Goal: Find contact information: Find contact information

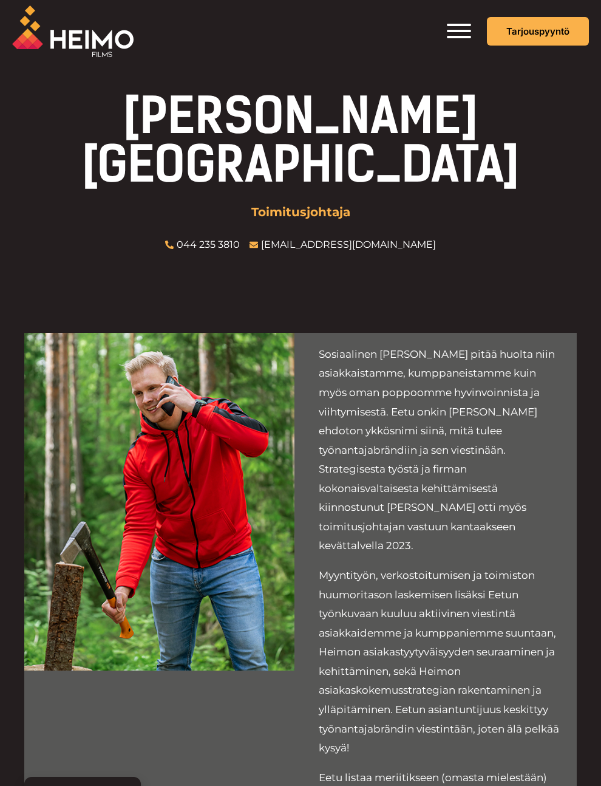
scroll to position [14, 0]
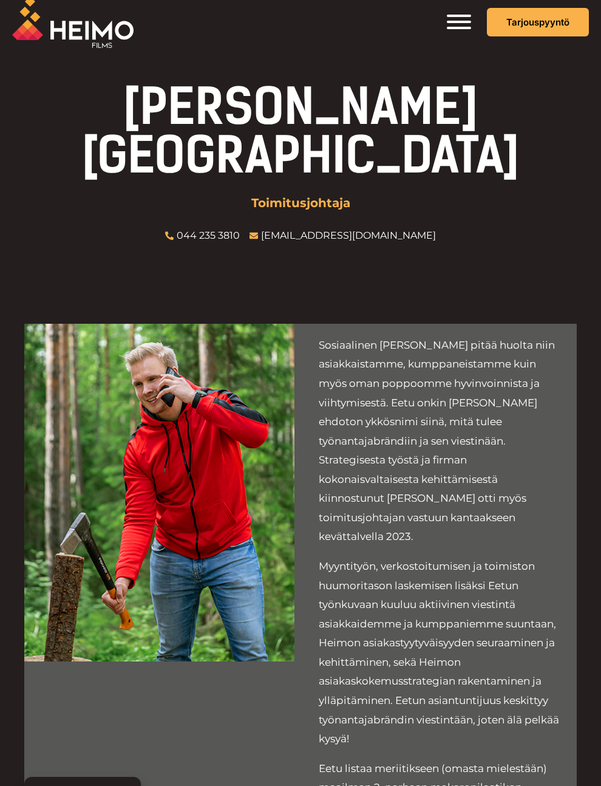
click at [87, 32] on img at bounding box center [72, 22] width 121 height 52
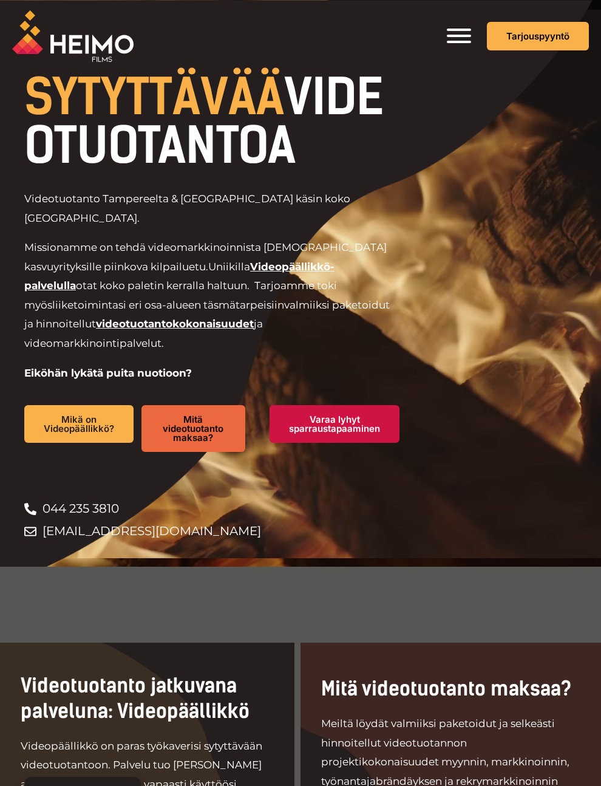
click at [455, 37] on span "Toggle Menu" at bounding box center [459, 36] width 24 height 15
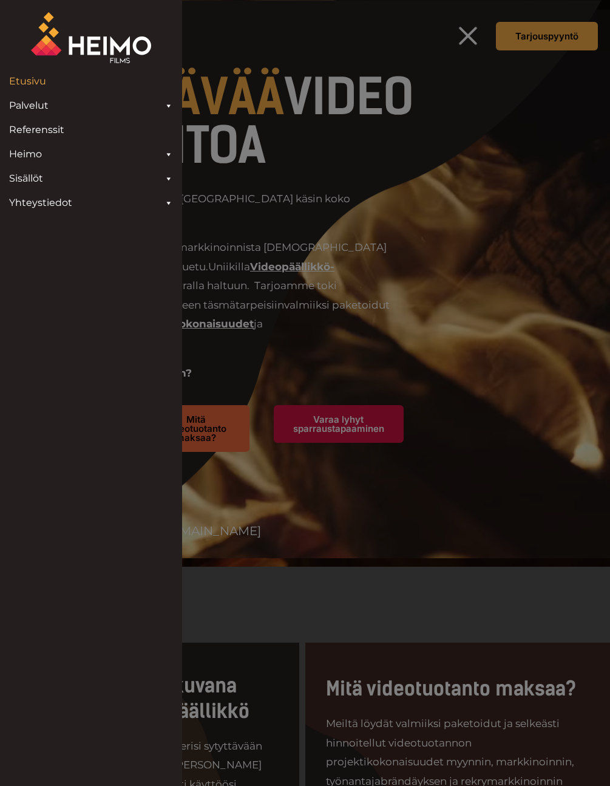
click at [49, 199] on link "Yhteystiedot" at bounding box center [91, 203] width 176 height 24
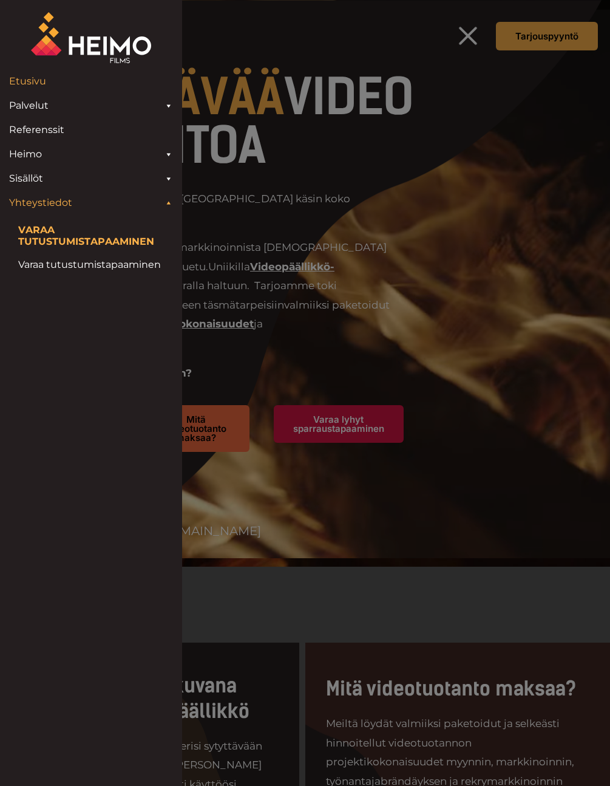
click at [46, 205] on link "Yhteystiedot" at bounding box center [91, 203] width 176 height 24
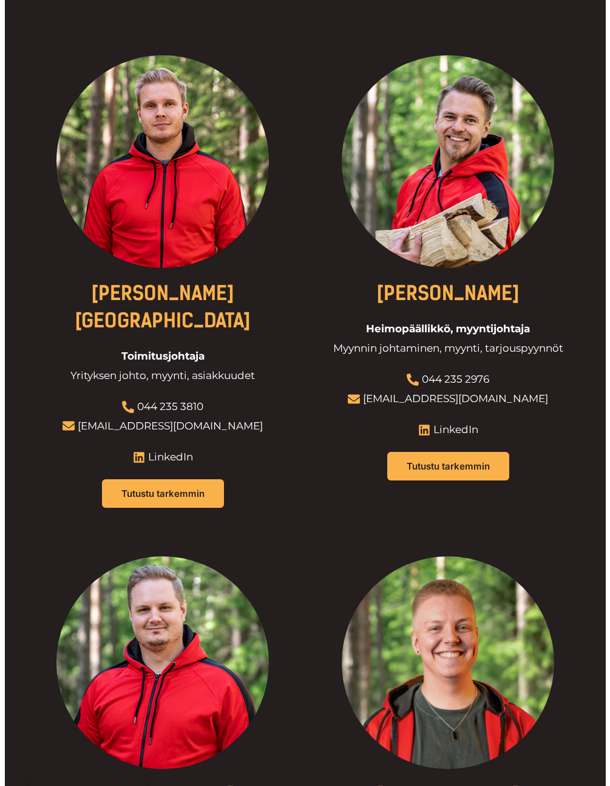
scroll to position [397, 0]
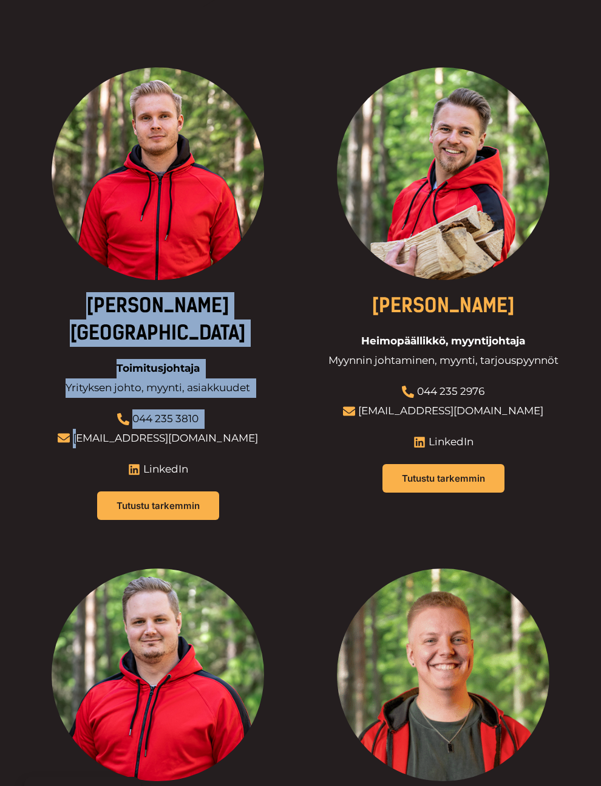
drag, startPoint x: 243, startPoint y: 408, endPoint x: 163, endPoint y: 412, distance: 79.7
click at [148, 412] on div "Eetu Kamppuri Toimitusjohtaja Yrityksen johto, myynti, asiakkuudet 044 235 3810…" at bounding box center [157, 300] width 267 height 467
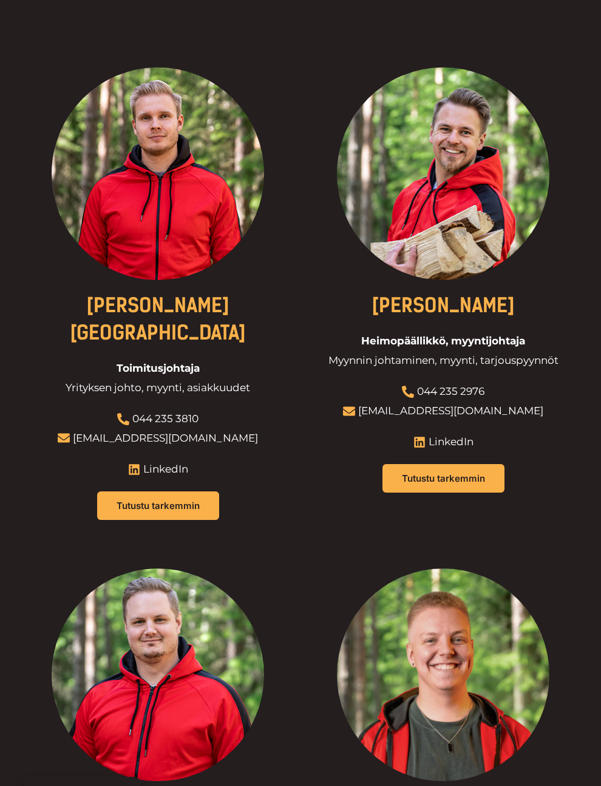
click at [239, 406] on div at bounding box center [157, 300] width 267 height 467
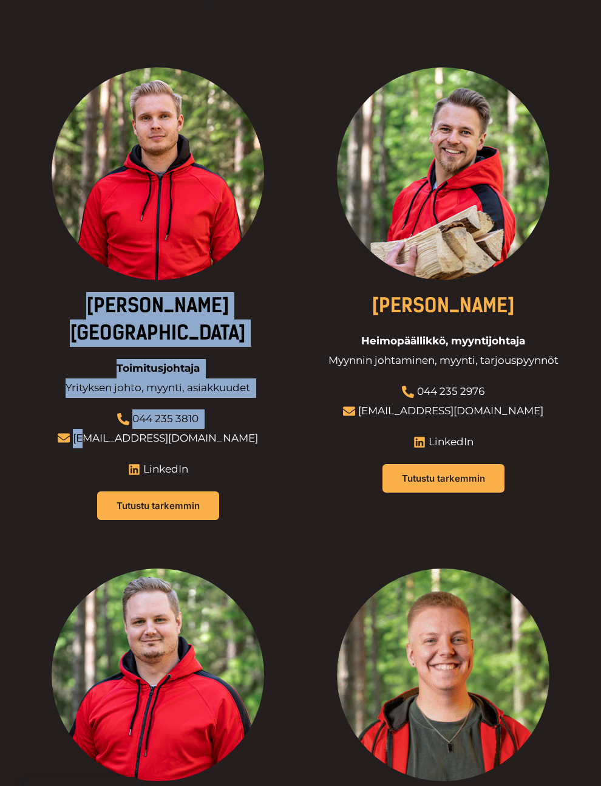
drag, startPoint x: 231, startPoint y: 410, endPoint x: 125, endPoint y: 411, distance: 105.7
click at [126, 410] on div "Eetu Kamppuri Toimitusjohtaja Yrityksen johto, myynti, asiakkuudet 044 235 3810…" at bounding box center [157, 300] width 267 height 467
